Goal: Use online tool/utility: Use online tool/utility

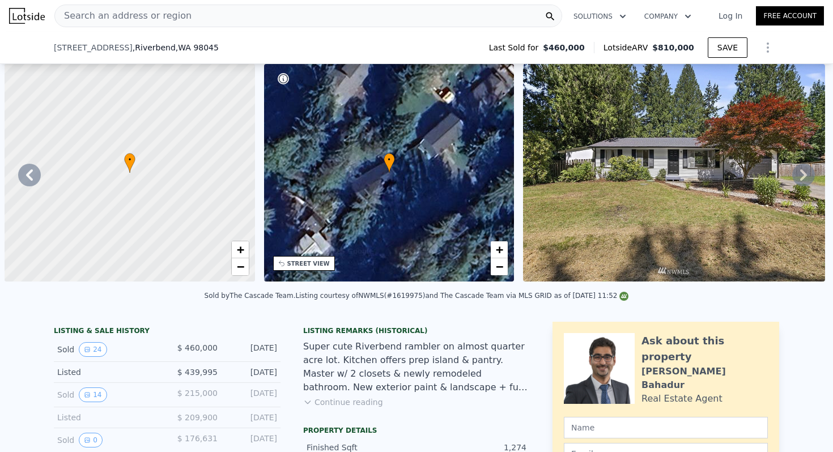
scroll to position [0, 263]
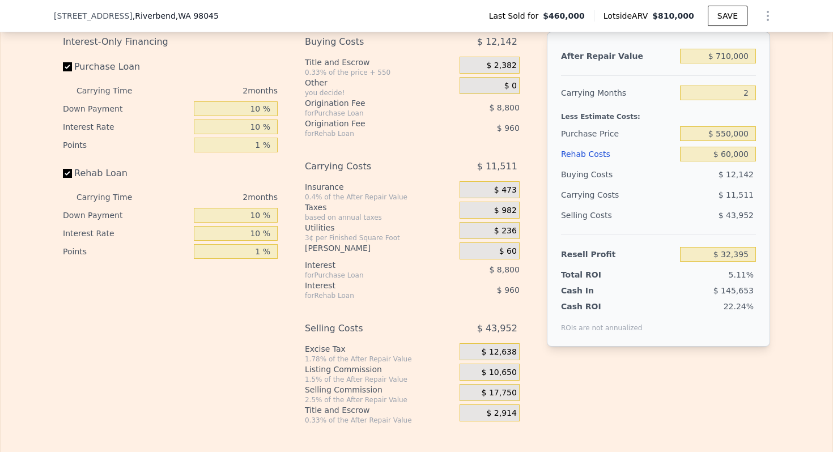
click at [824, 214] on div "Edit the assumptions in yellow boxes. Input profit to calculate an offer price.…" at bounding box center [417, 205] width 832 height 438
click at [729, 141] on input "$ 550,000" at bounding box center [718, 133] width 76 height 15
type input "$ 810,000"
type input "5"
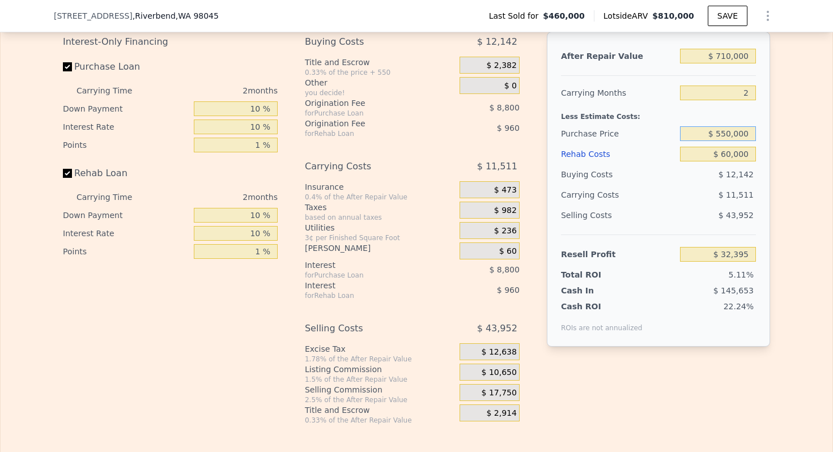
type input "$ 0"
type input "$ 259,447"
click at [729, 141] on input "$ 550,000" at bounding box center [718, 133] width 76 height 15
type input "$ 650,000"
click at [747, 161] on input "$ 0" at bounding box center [718, 154] width 76 height 15
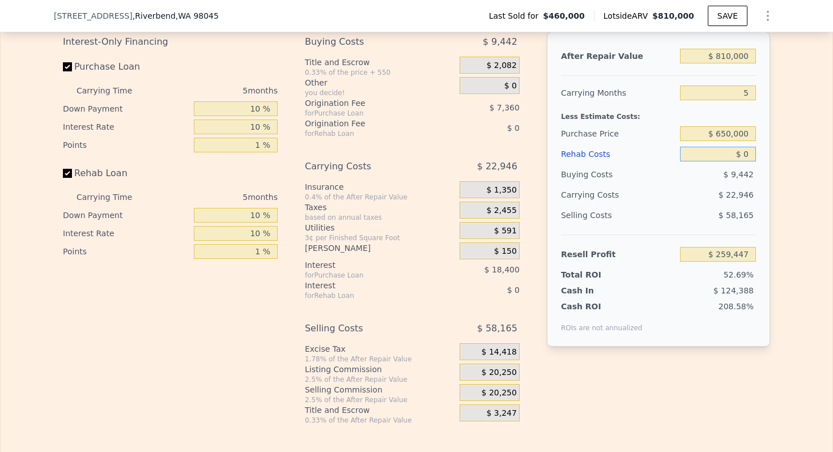
type input "$ 58,174"
click at [747, 161] on input "$ 0" at bounding box center [718, 154] width 76 height 15
type input "$ 6"
type input "$ 58,168"
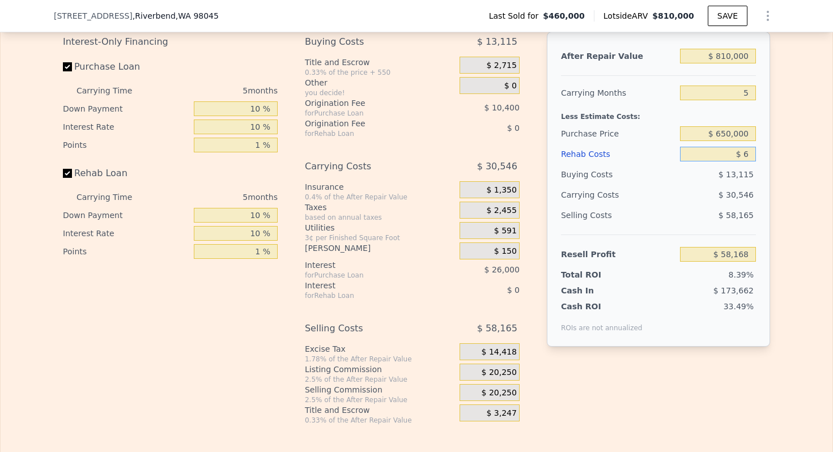
type input "$ 60"
type input "$ 58,113"
type input "$ 600"
type input "$ 57,539"
type input "$ 6,000"
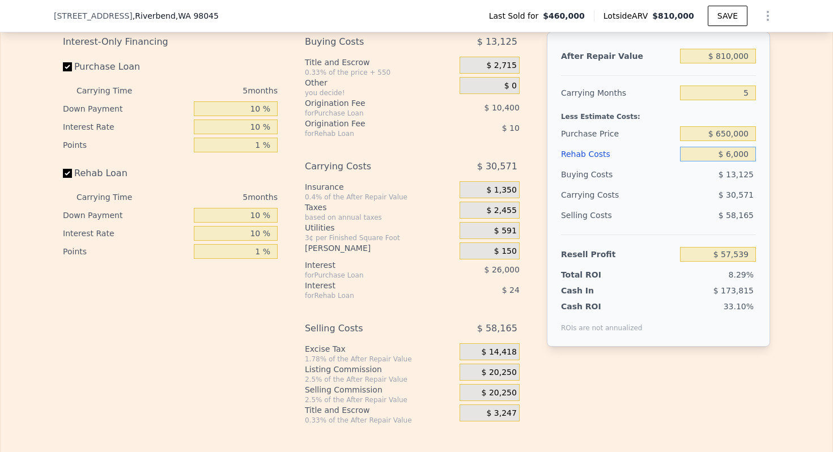
type input "$ 51,838"
type input "$ 60,000"
type input "-$ 5,186"
type input "$ 60,000"
click at [746, 99] on input "5" at bounding box center [718, 93] width 76 height 15
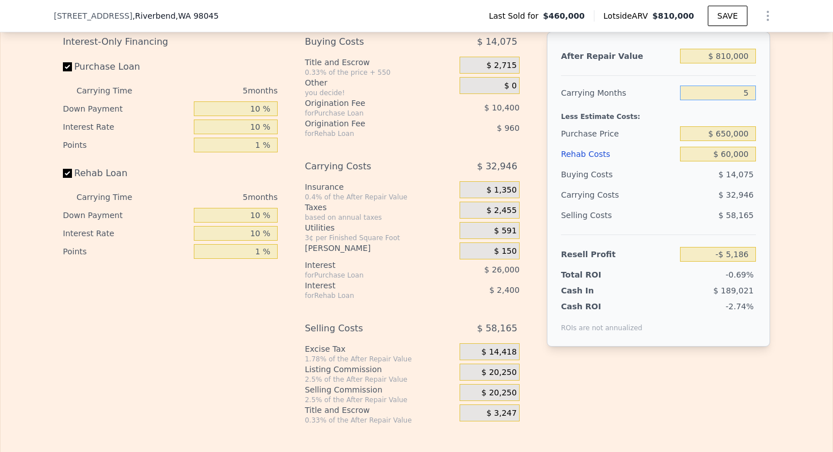
click at [746, 99] on input "5" at bounding box center [718, 93] width 76 height 15
type input "4"
type input "$ 1,403"
type input "4"
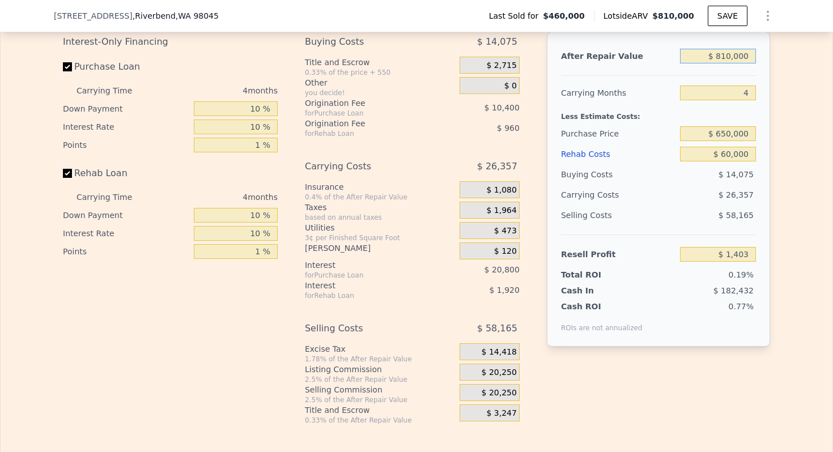
click at [733, 63] on input "$ 810,000" at bounding box center [718, 56] width 76 height 15
type input "$ 8"
type input "-$ 749,894"
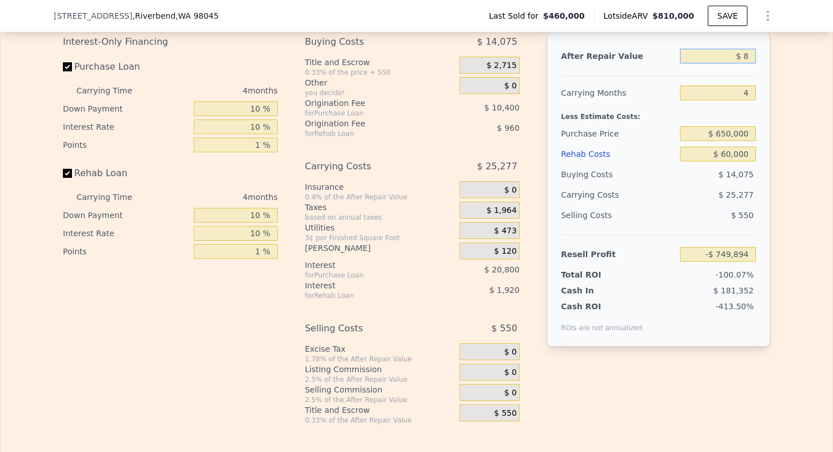
type input "$ 85"
type input "-$ 749,823"
type input "$ 850"
type input "-$ 749,113"
type input "$ 85,000"
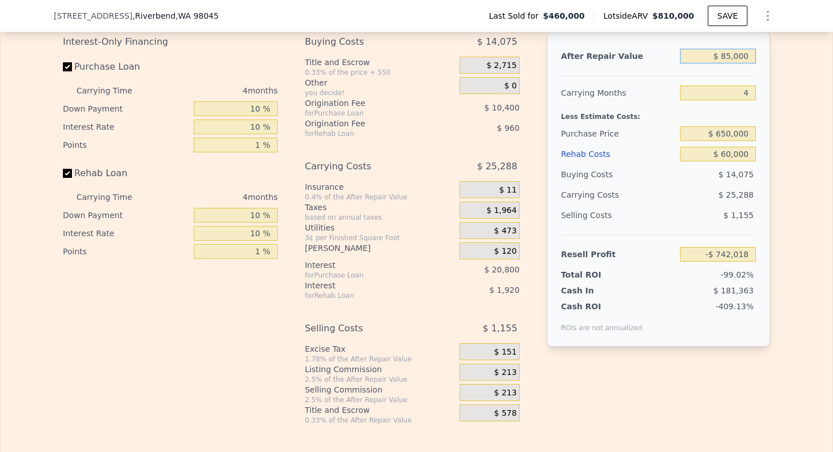
type input "-$ 671,061"
type input "$ 850,000"
type input "$ 38,504"
type input "$ 850,000"
click at [615, 115] on div "Less Estimate Costs:" at bounding box center [658, 113] width 195 height 20
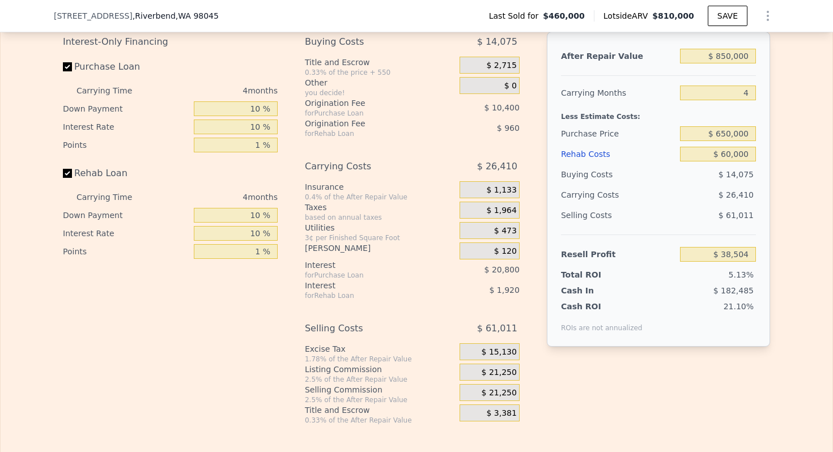
click at [503, 378] on span "$ 21,250" at bounding box center [499, 373] width 35 height 10
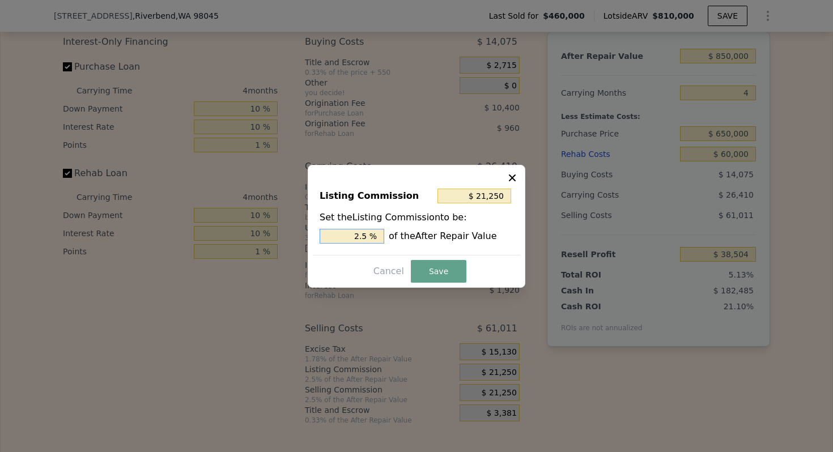
click at [359, 239] on input "2.5 %" at bounding box center [352, 236] width 65 height 15
type input "$ 17,000"
type input "2 %"
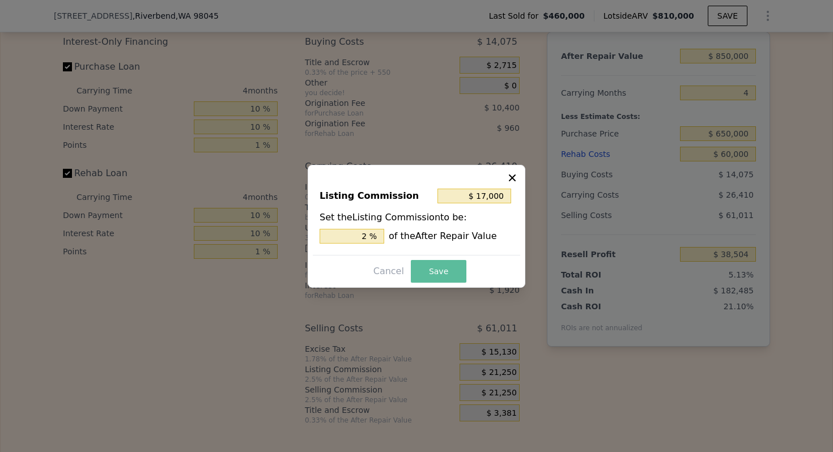
click at [444, 269] on button "Save" at bounding box center [439, 271] width 56 height 23
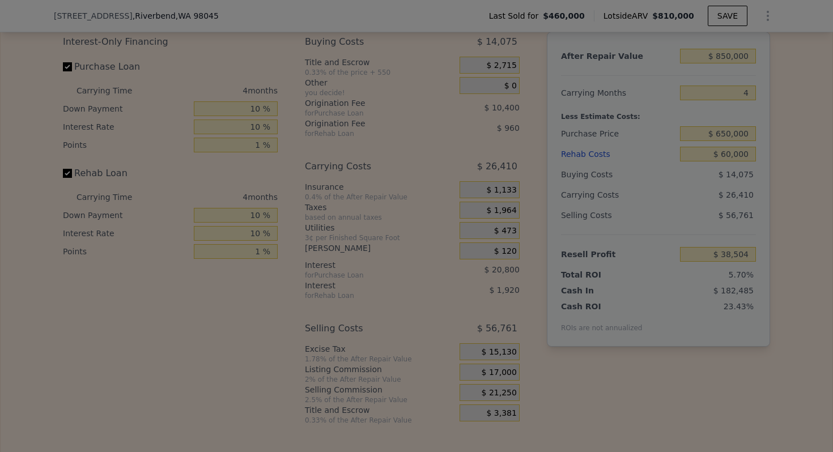
type input "$ 42,754"
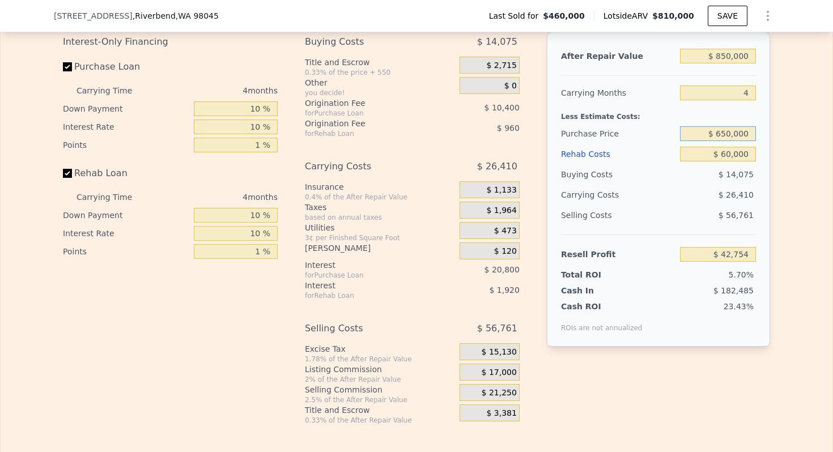
click at [739, 141] on input "$ 650,000" at bounding box center [718, 133] width 76 height 15
type input "$ 650,000"
click at [602, 137] on div "Purchase Price" at bounding box center [618, 134] width 114 height 20
click at [733, 161] on input "$ 60,000" at bounding box center [718, 154] width 76 height 15
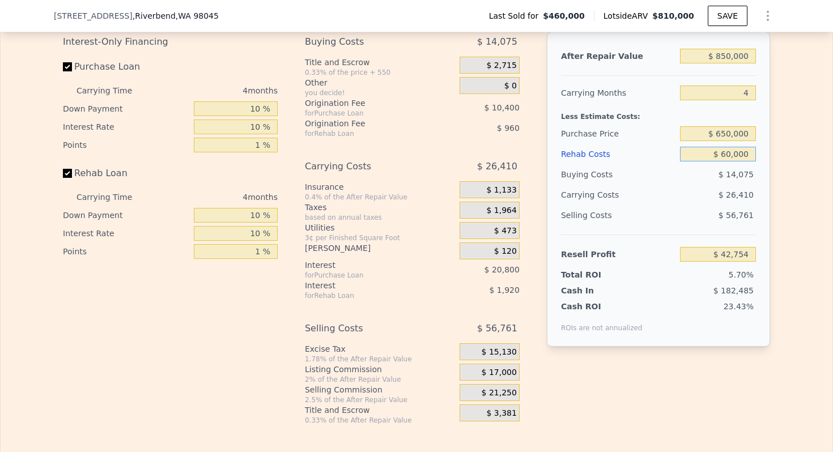
click at [733, 161] on input "$ 60,000" at bounding box center [718, 154] width 76 height 15
type input "$ 608,000"
type input "-$ 531,550"
type input "$ 6,080,000"
type input "-$ 6,266,206"
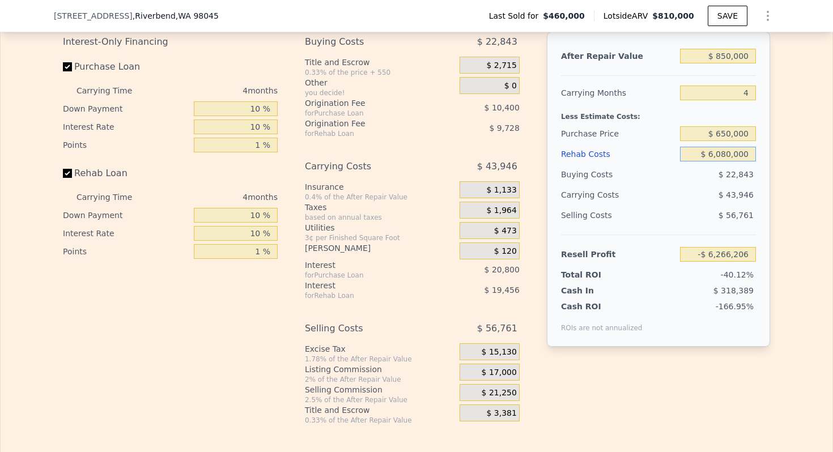
type input "$ 60,800,000"
type input "-$ 63,612,766"
type input "$ 608,000,000"
type input "-$ 637,078,366"
click at [731, 161] on input "$ 608,000,000" at bounding box center [718, 154] width 76 height 15
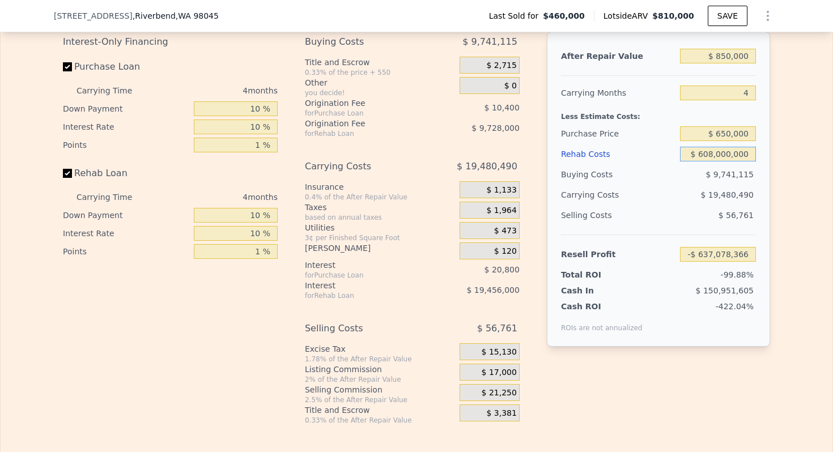
click at [731, 161] on input "$ 608,000,000" at bounding box center [718, 154] width 76 height 15
type input "$ 9"
type input "$ 105,625"
type input "$ 90"
type input "$ 105,539"
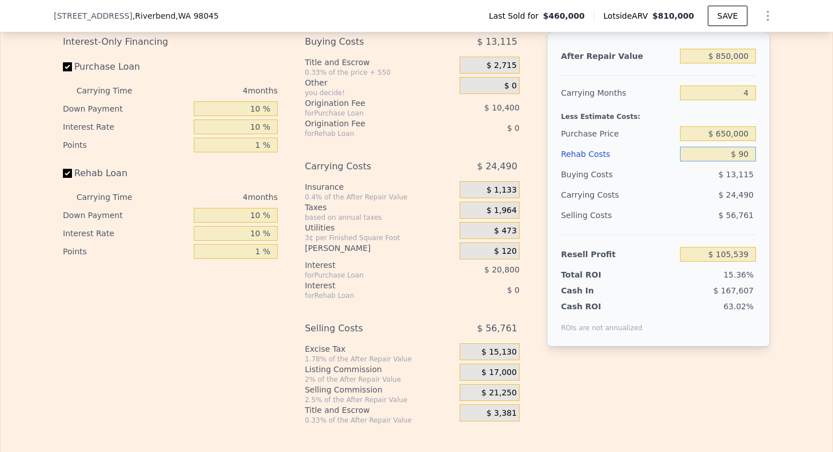
type input "$ 900"
type input "$ 104,692"
type input "$ 9,000"
type input "$ 96,202"
type input "$ 90,000"
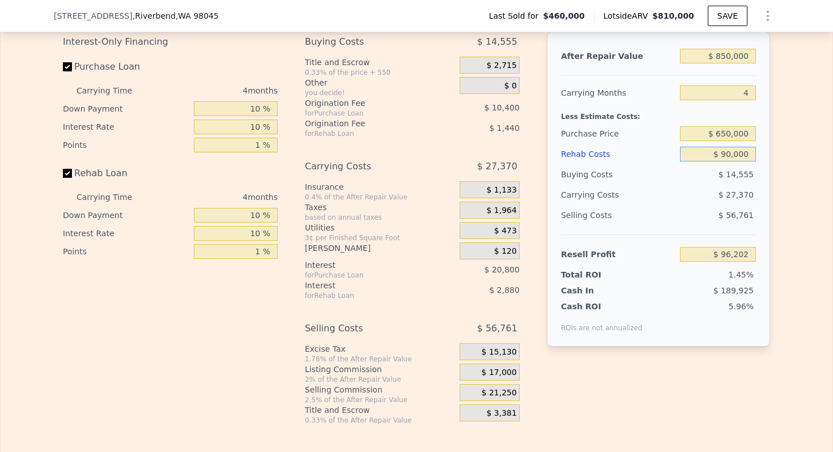
type input "$ 11,314"
click at [596, 123] on div "Less Estimate Costs:" at bounding box center [658, 113] width 195 height 20
click at [734, 161] on input "$ 90,000" at bounding box center [718, 154] width 76 height 15
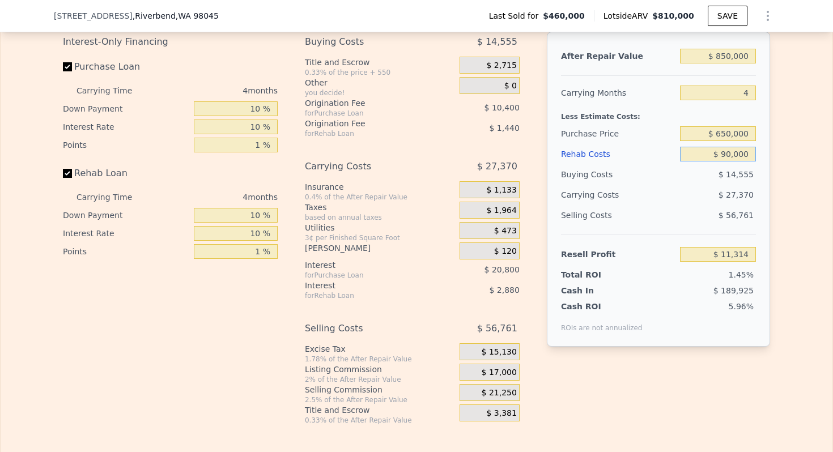
type input "$ 6"
type input "$ 105,628"
type input "$ 60"
type input "$ 105,573"
type input "$ 600"
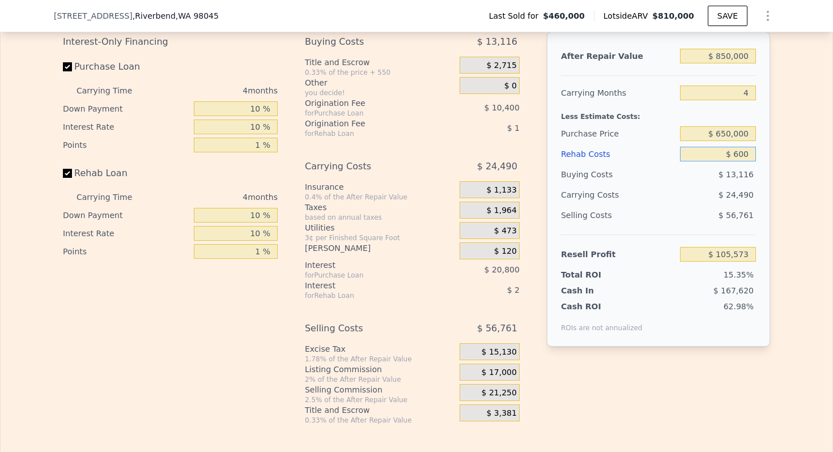
type input "$ 105,004"
type input "$ 6,000"
type input "$ 99,346"
type input "$ 60,000"
type input "$ 42,754"
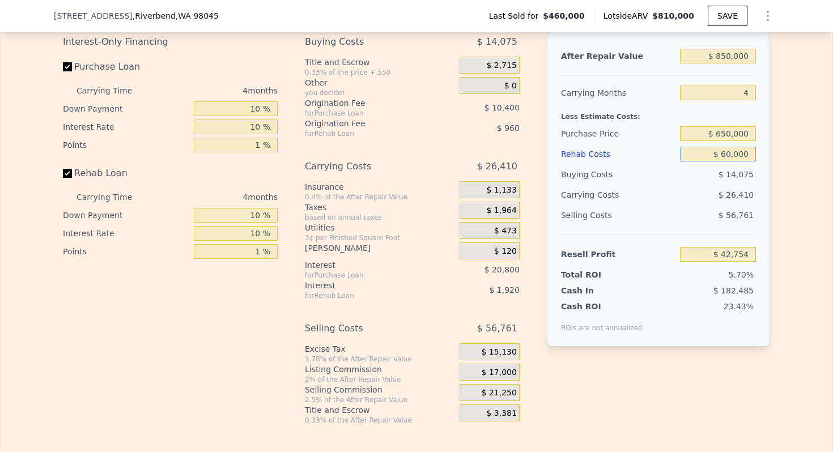
type input "$ 60,000"
click at [604, 124] on div "Less Estimate Costs:" at bounding box center [658, 113] width 195 height 20
